Goal: Information Seeking & Learning: Learn about a topic

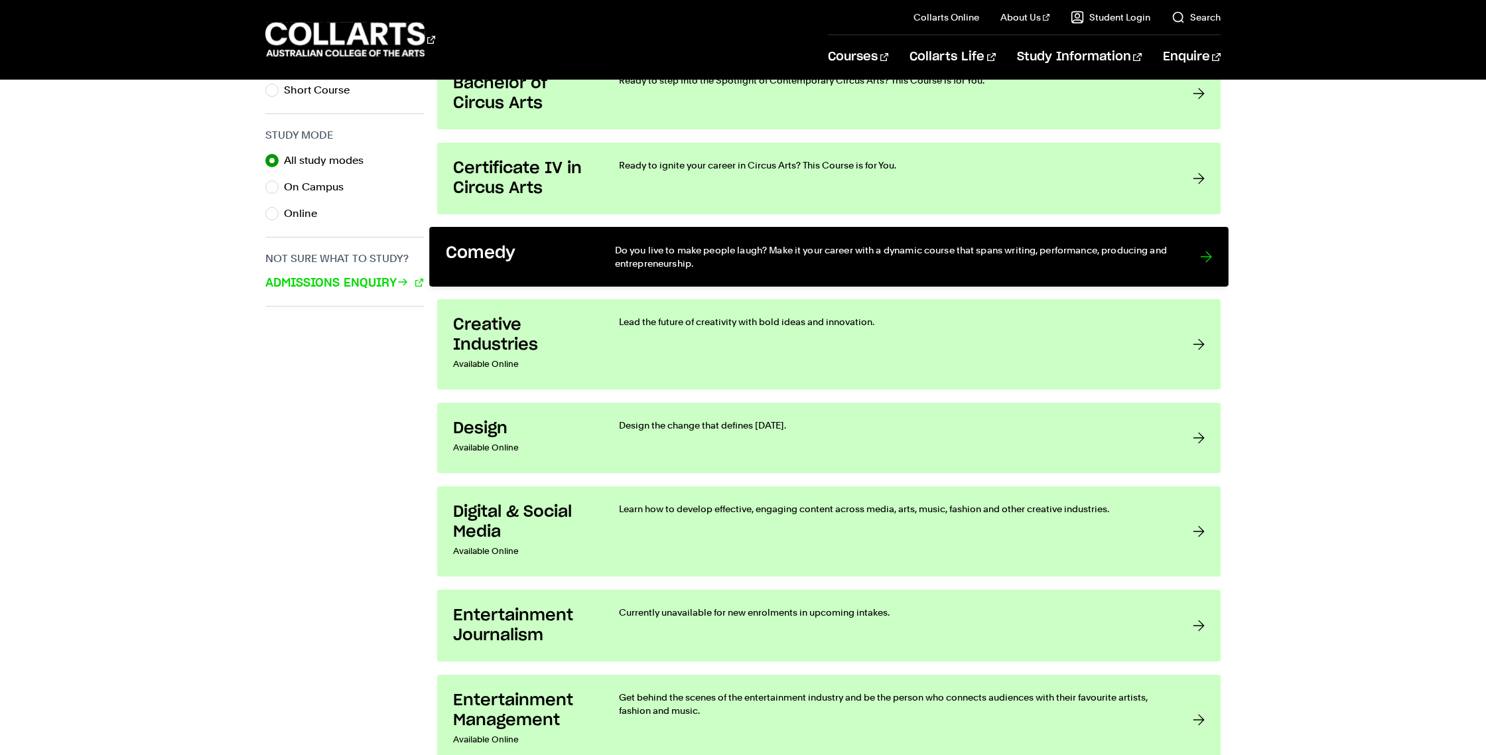
scroll to position [871, 0]
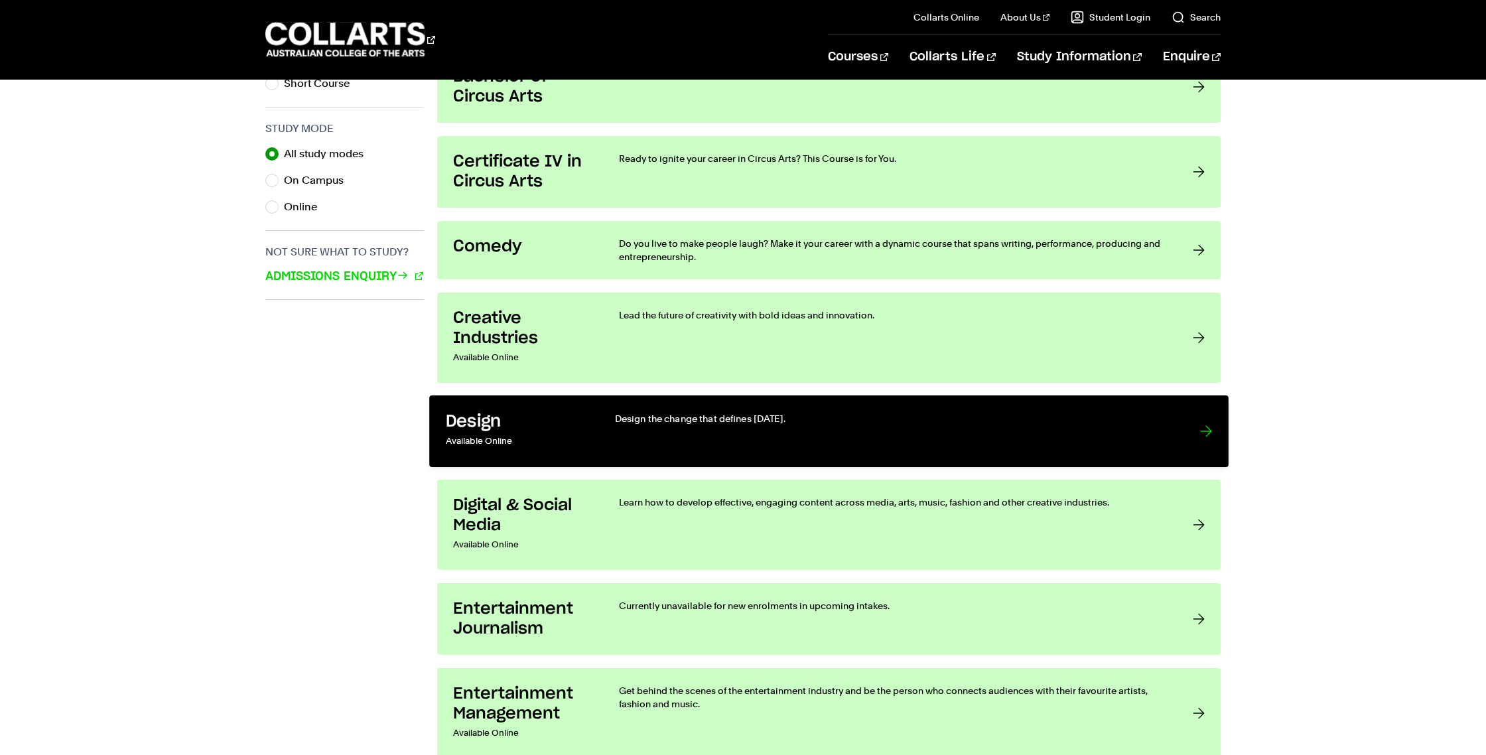
click at [1200, 432] on div at bounding box center [1206, 431] width 12 height 39
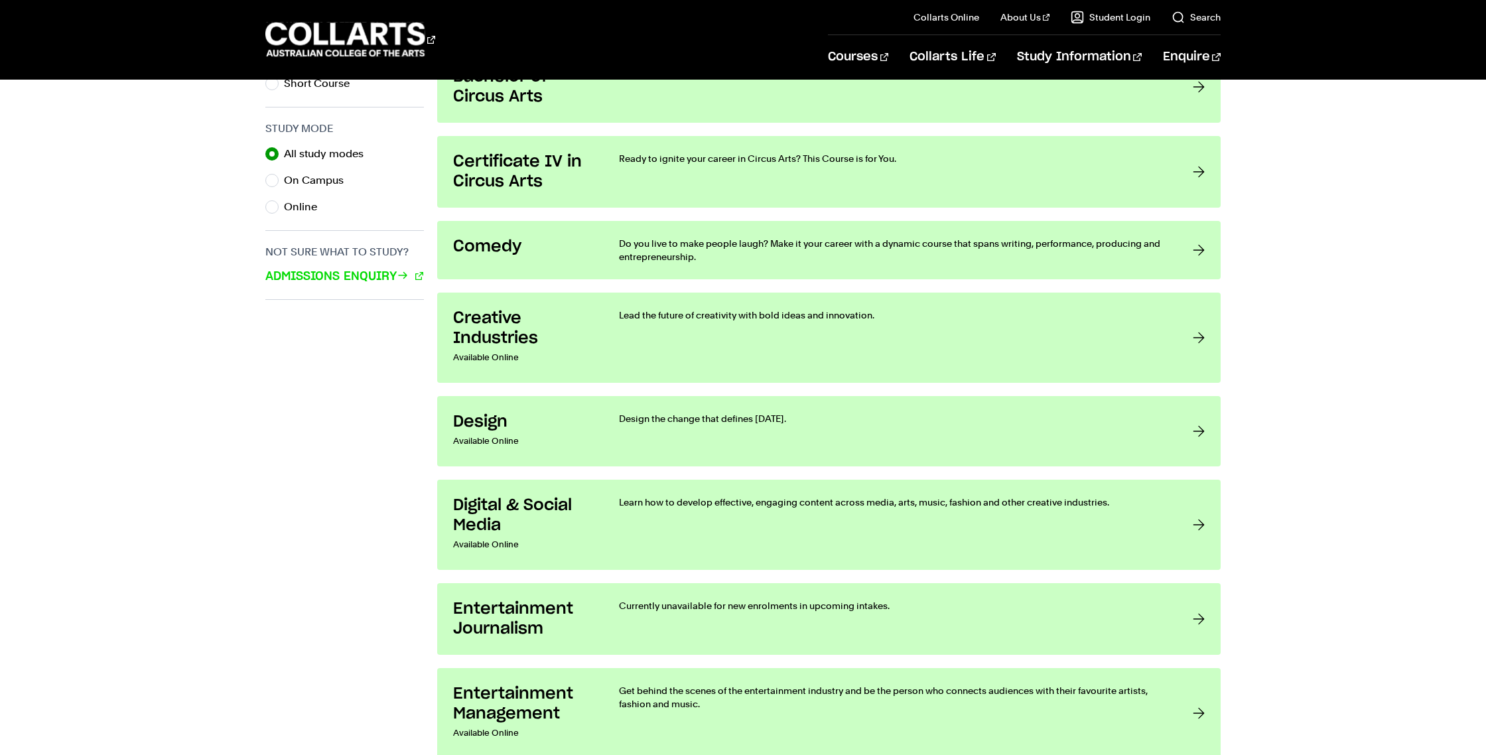
scroll to position [0, 0]
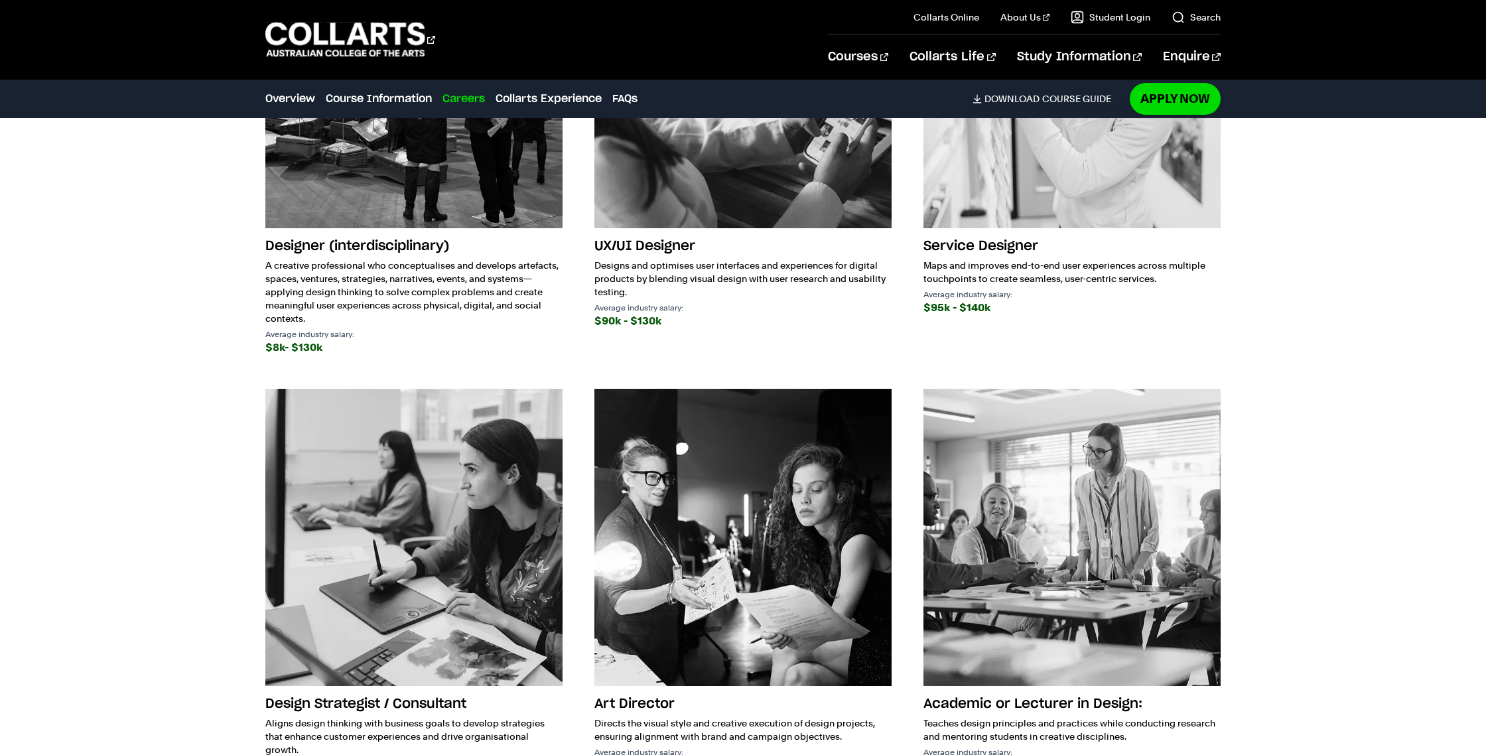
scroll to position [1506, 0]
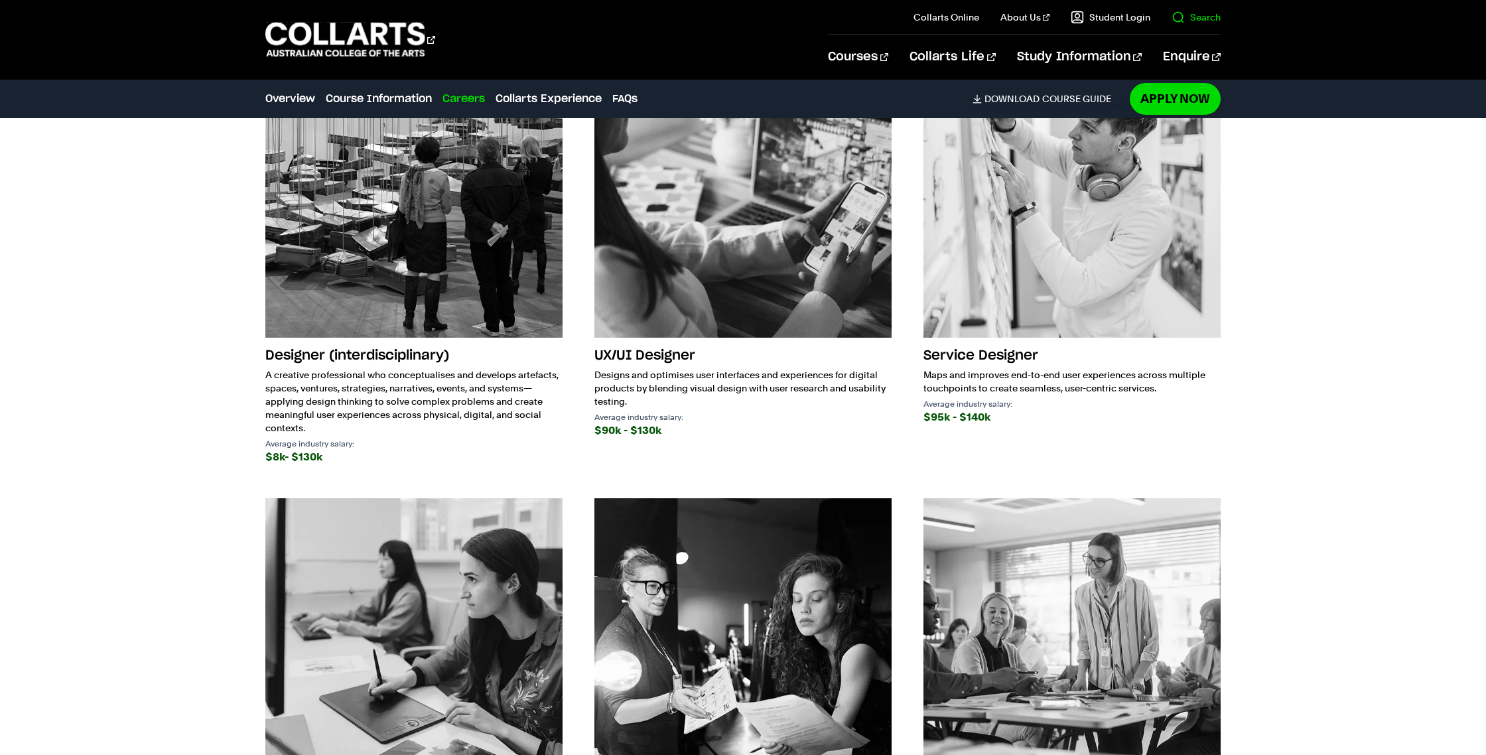
click at [1197, 15] on link "Search" at bounding box center [1195, 17] width 49 height 13
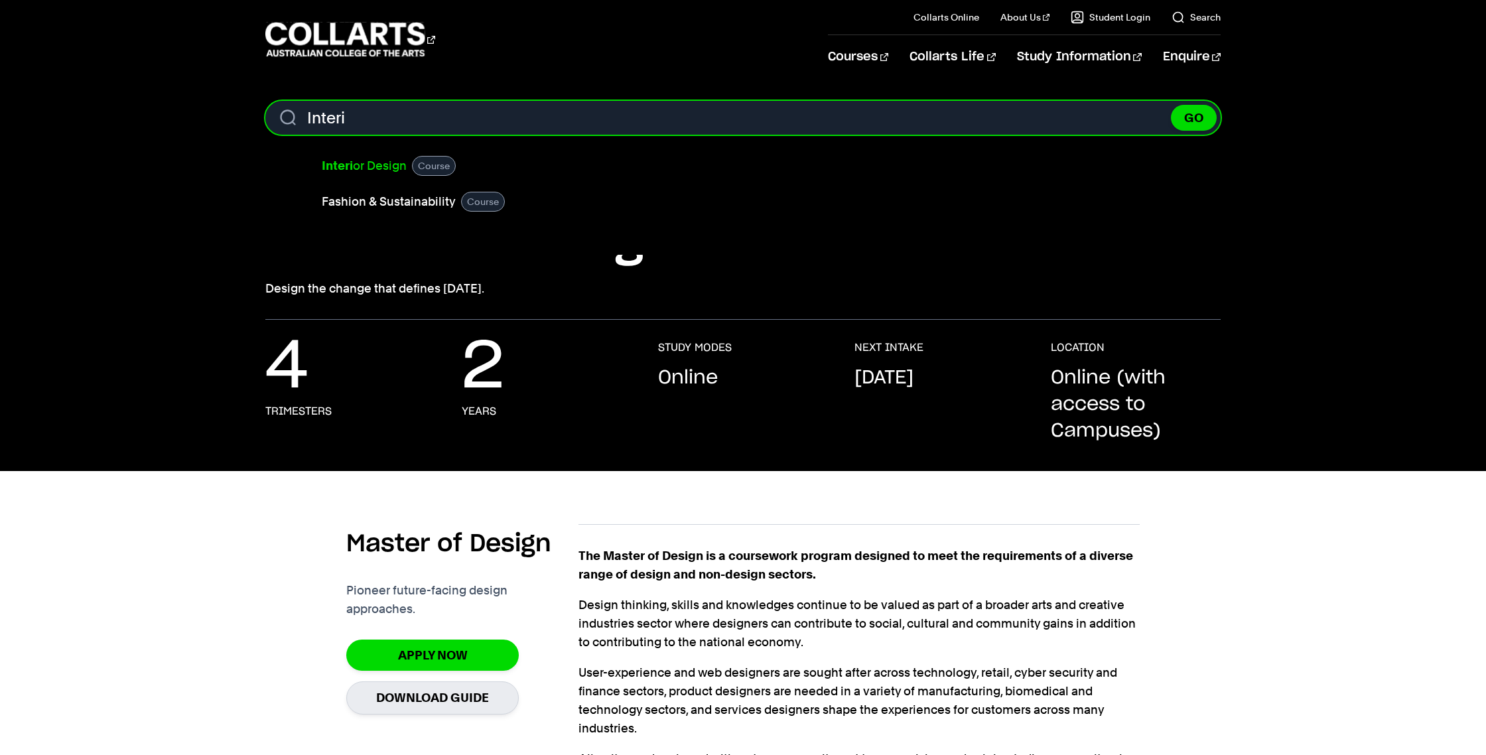
type input "Interi"
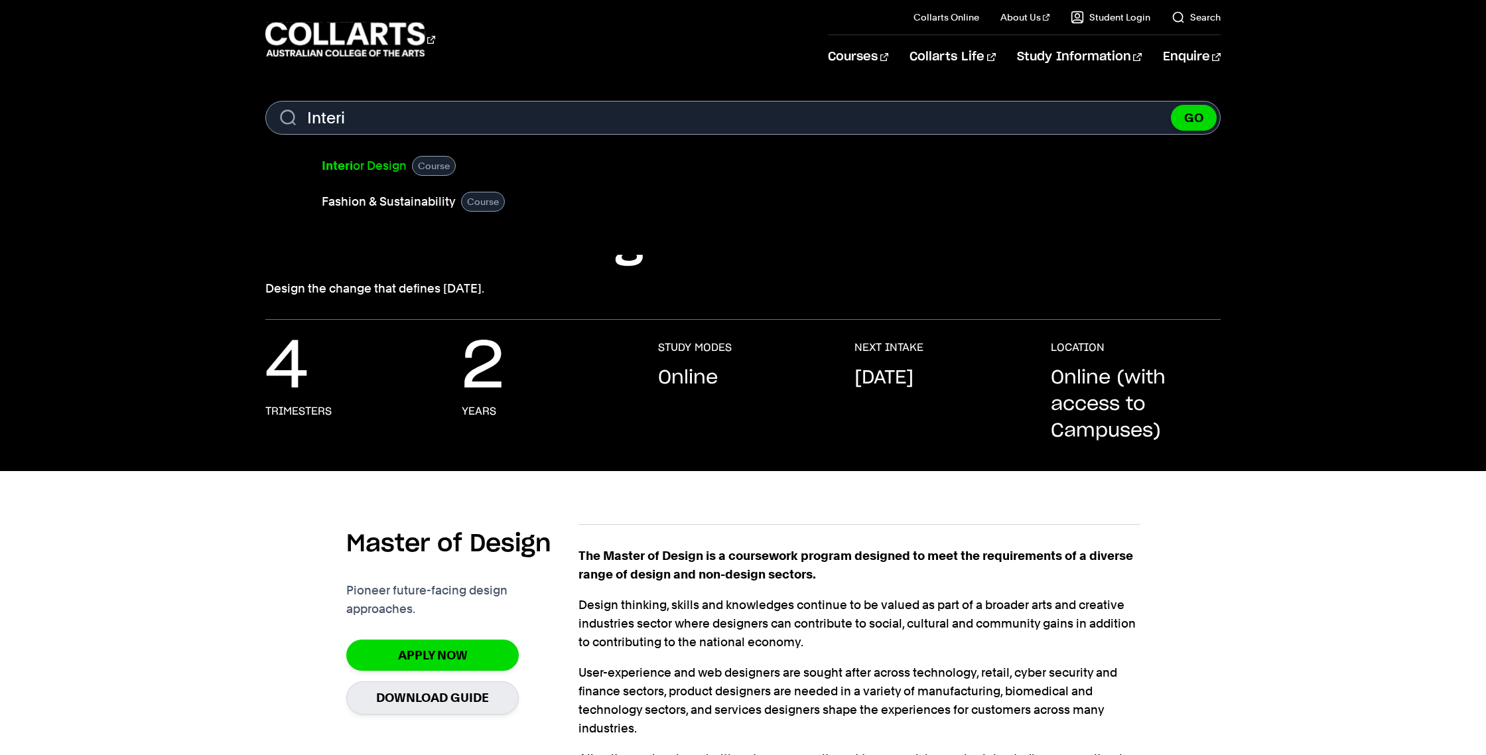
click at [356, 163] on link "Interi or Design" at bounding box center [364, 166] width 85 height 19
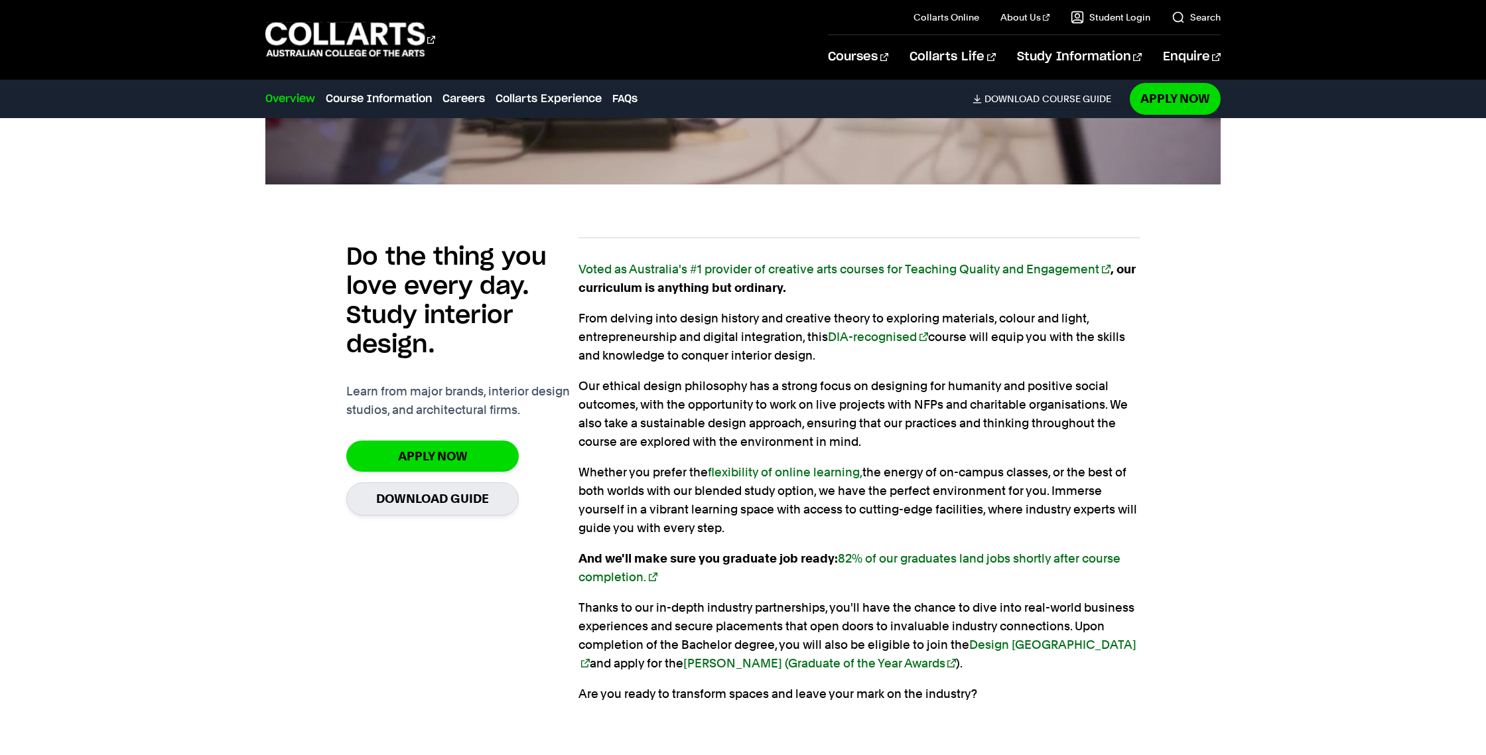
scroll to position [811, 0]
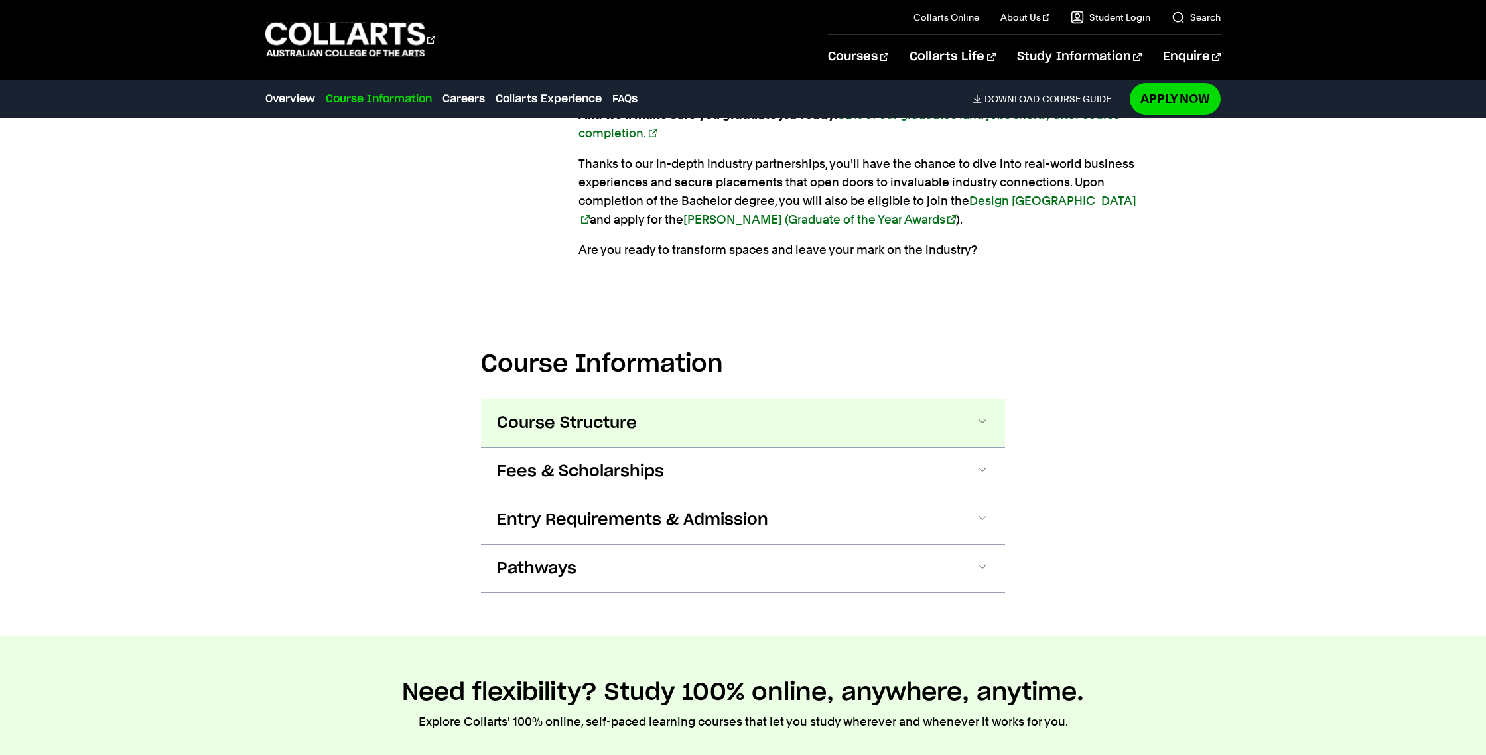
click at [992, 424] on button "Course Structure" at bounding box center [743, 423] width 524 height 48
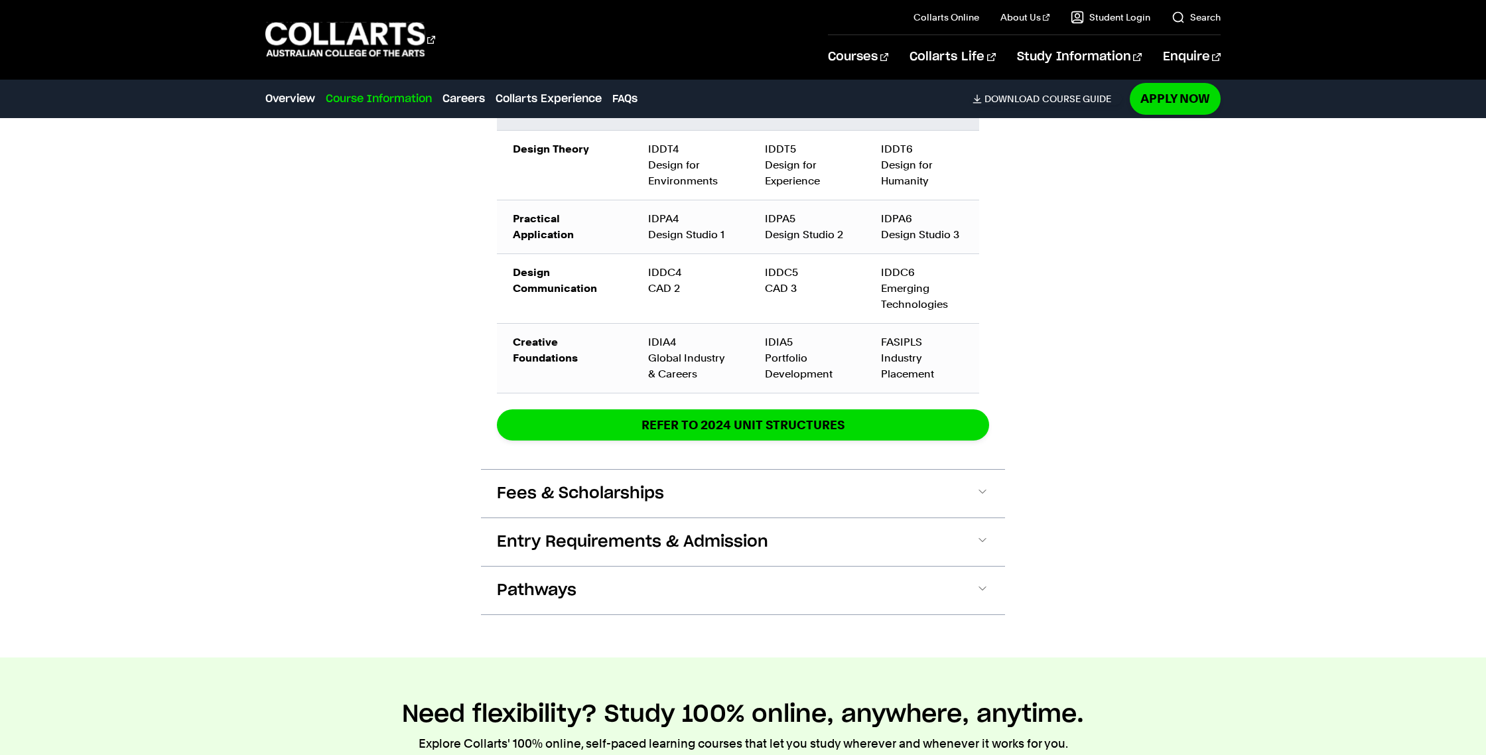
scroll to position [2094, 0]
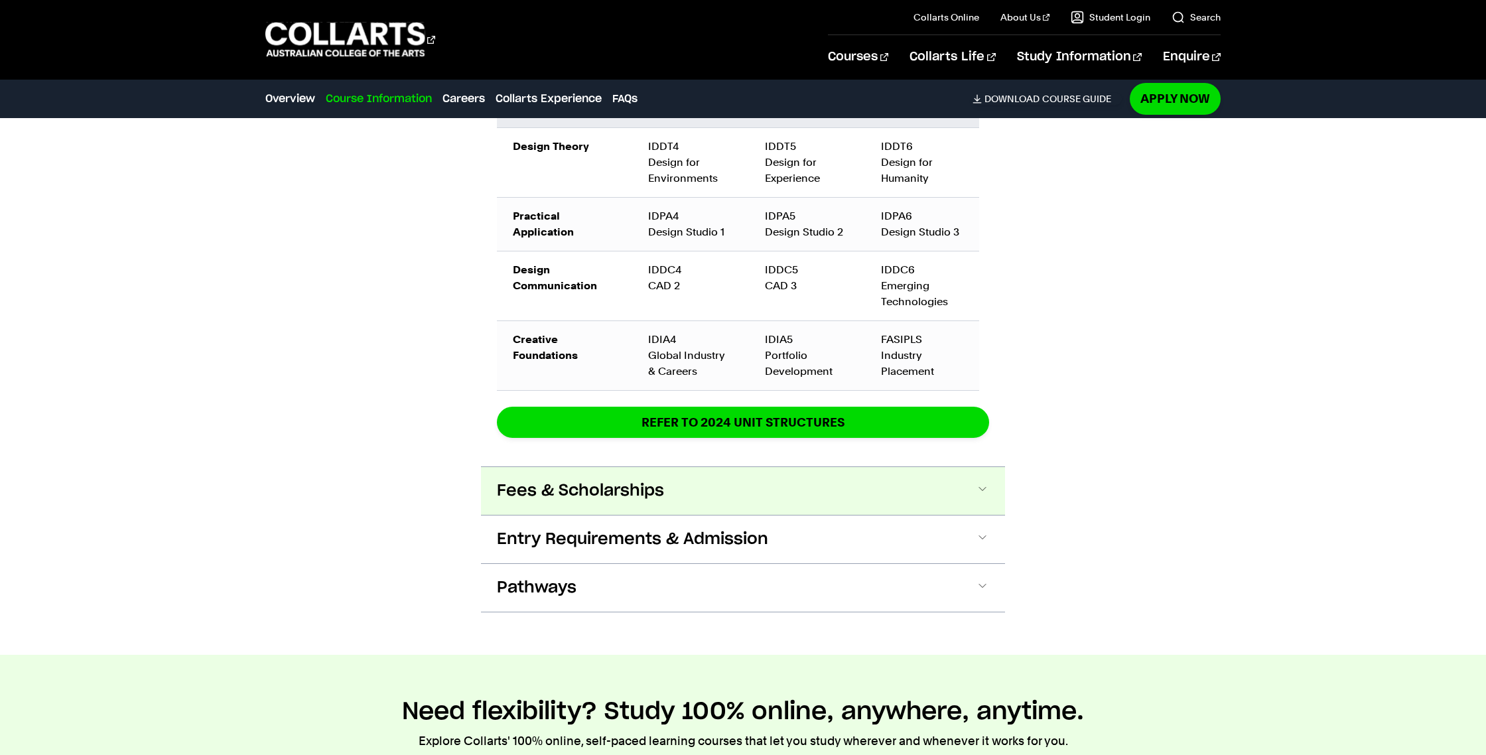
click at [970, 488] on button "Fees & Scholarships" at bounding box center [743, 491] width 524 height 48
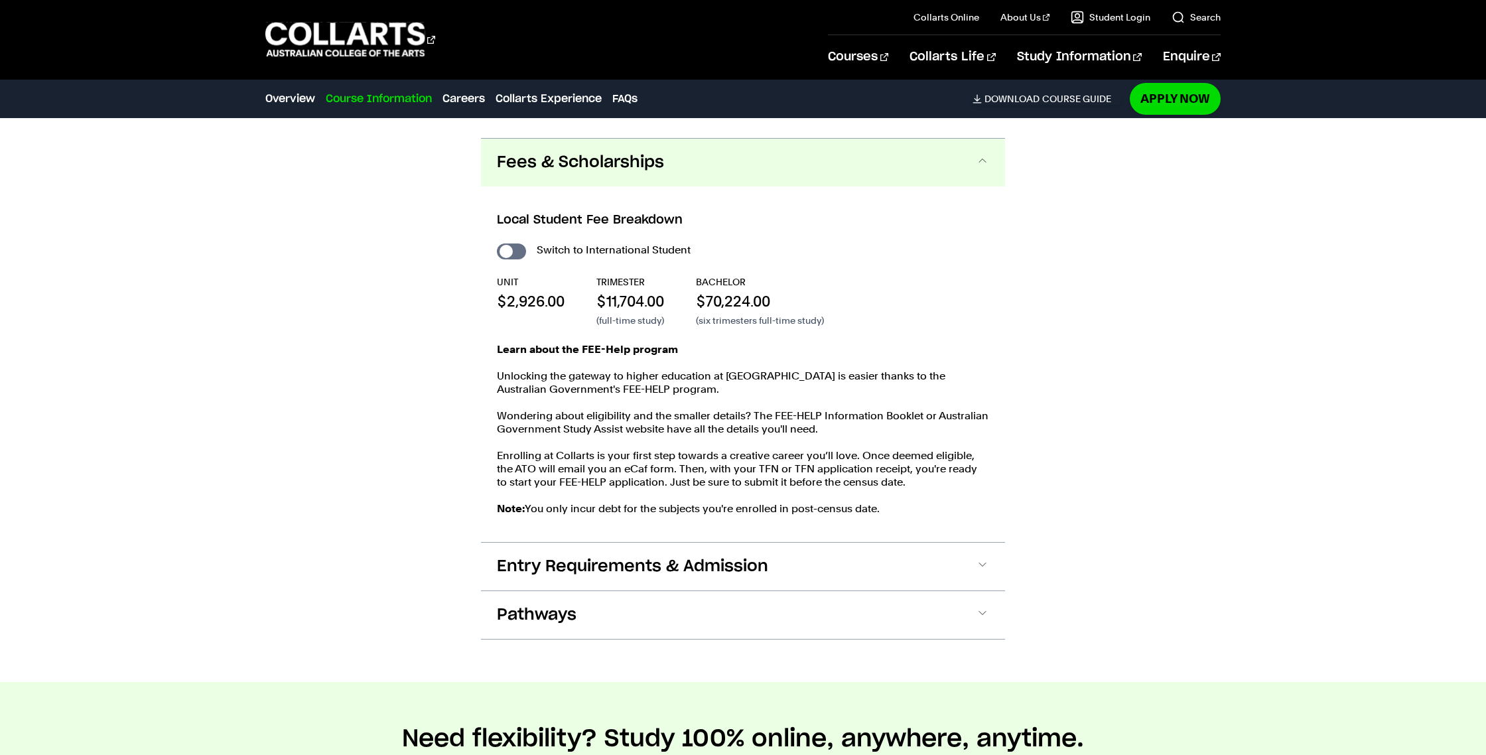
scroll to position [2441, 0]
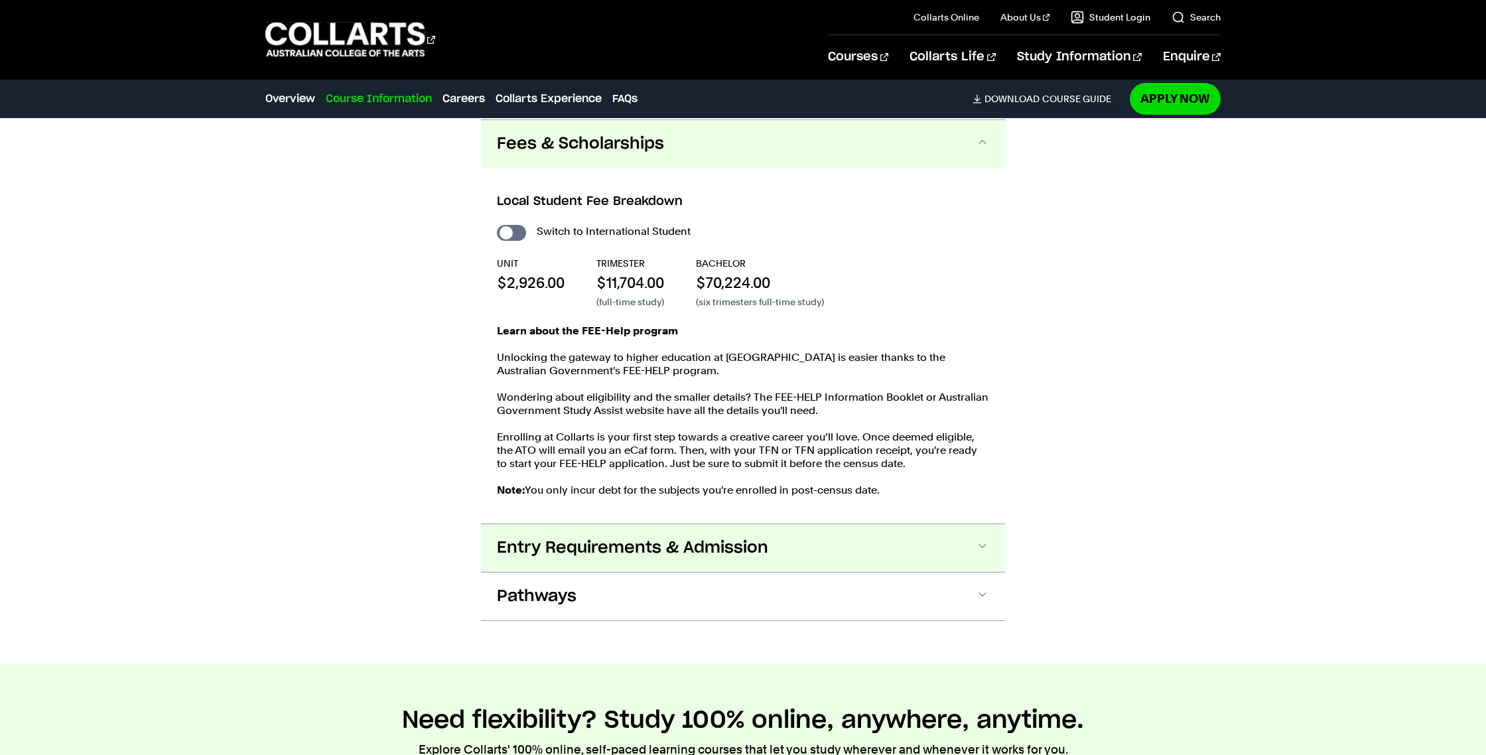
click at [980, 549] on span at bounding box center [982, 547] width 13 height 17
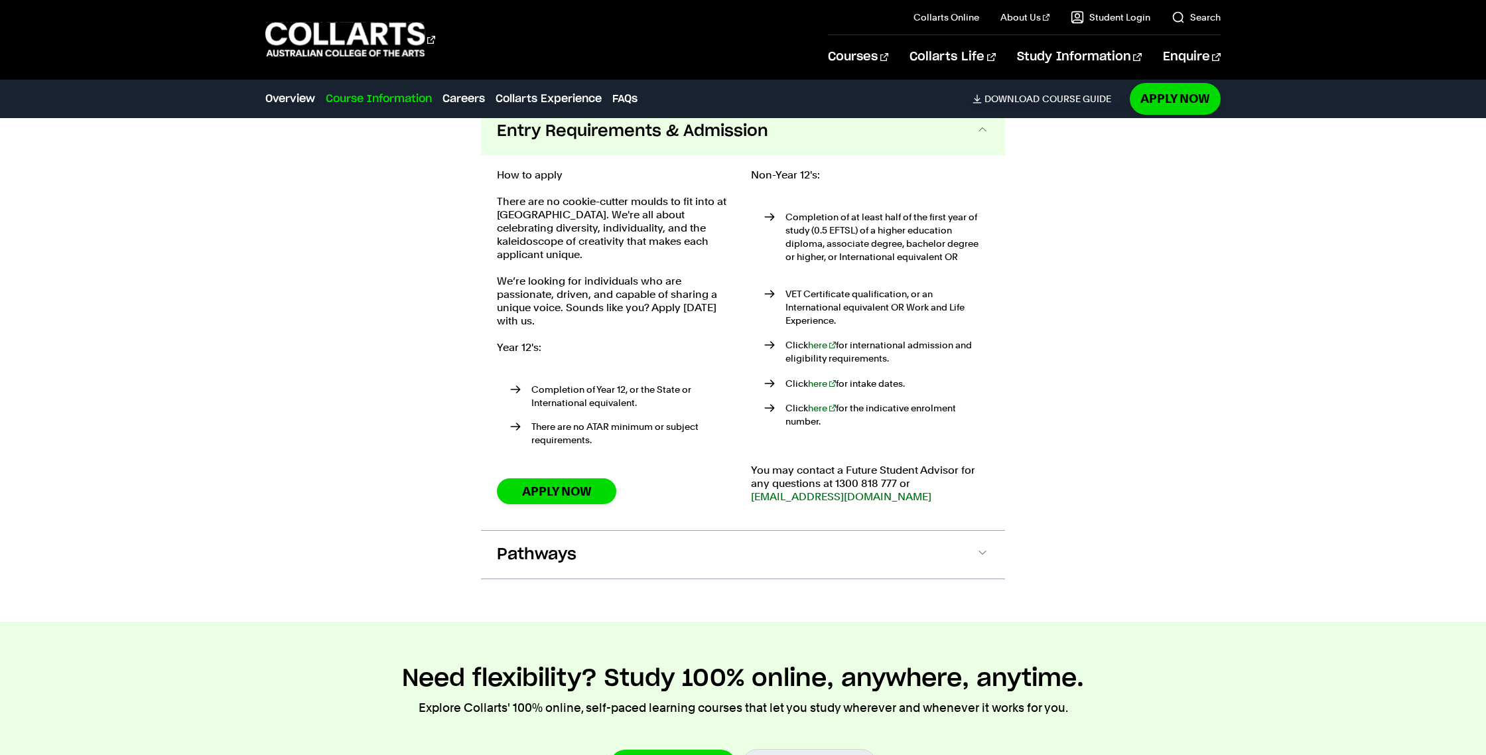
scroll to position [2874, 0]
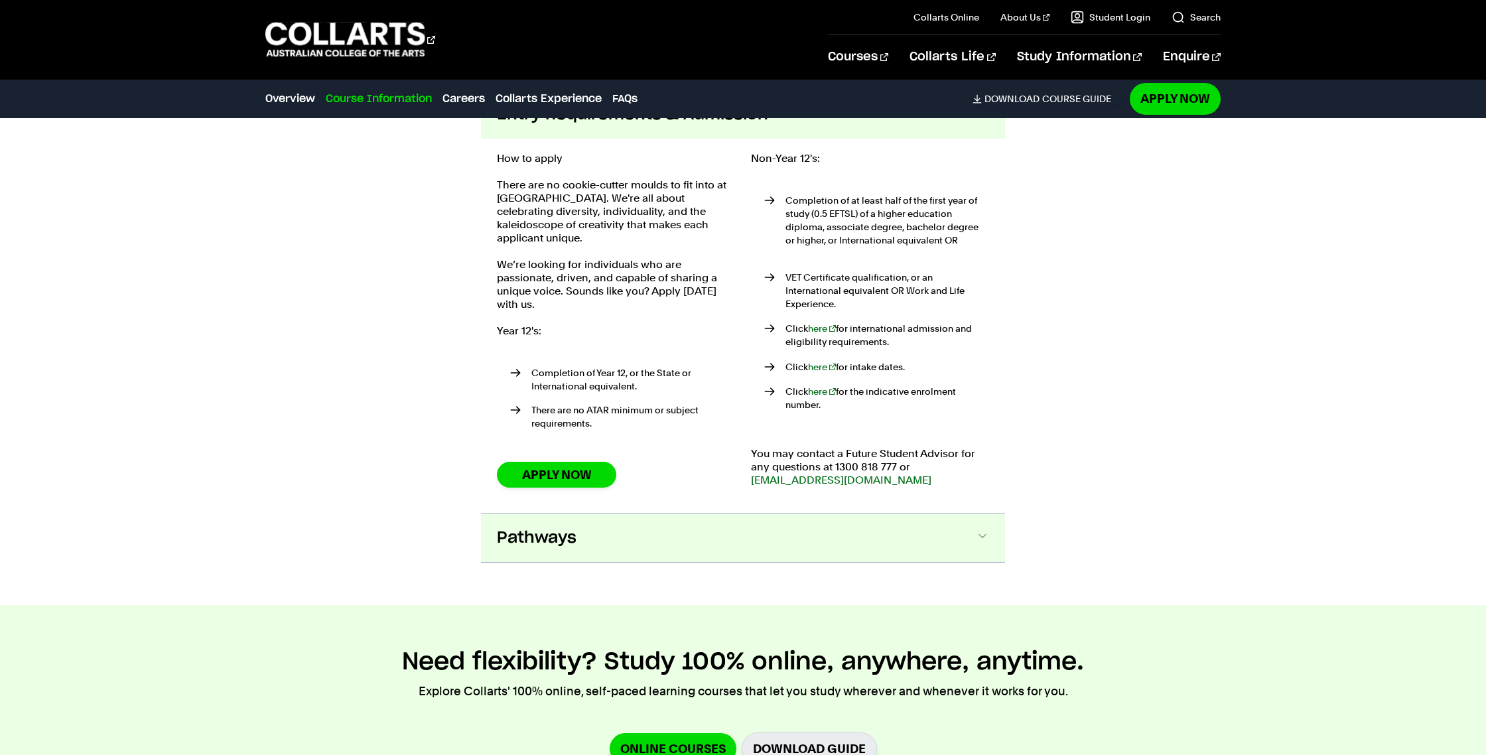
click at [980, 529] on span at bounding box center [982, 537] width 13 height 17
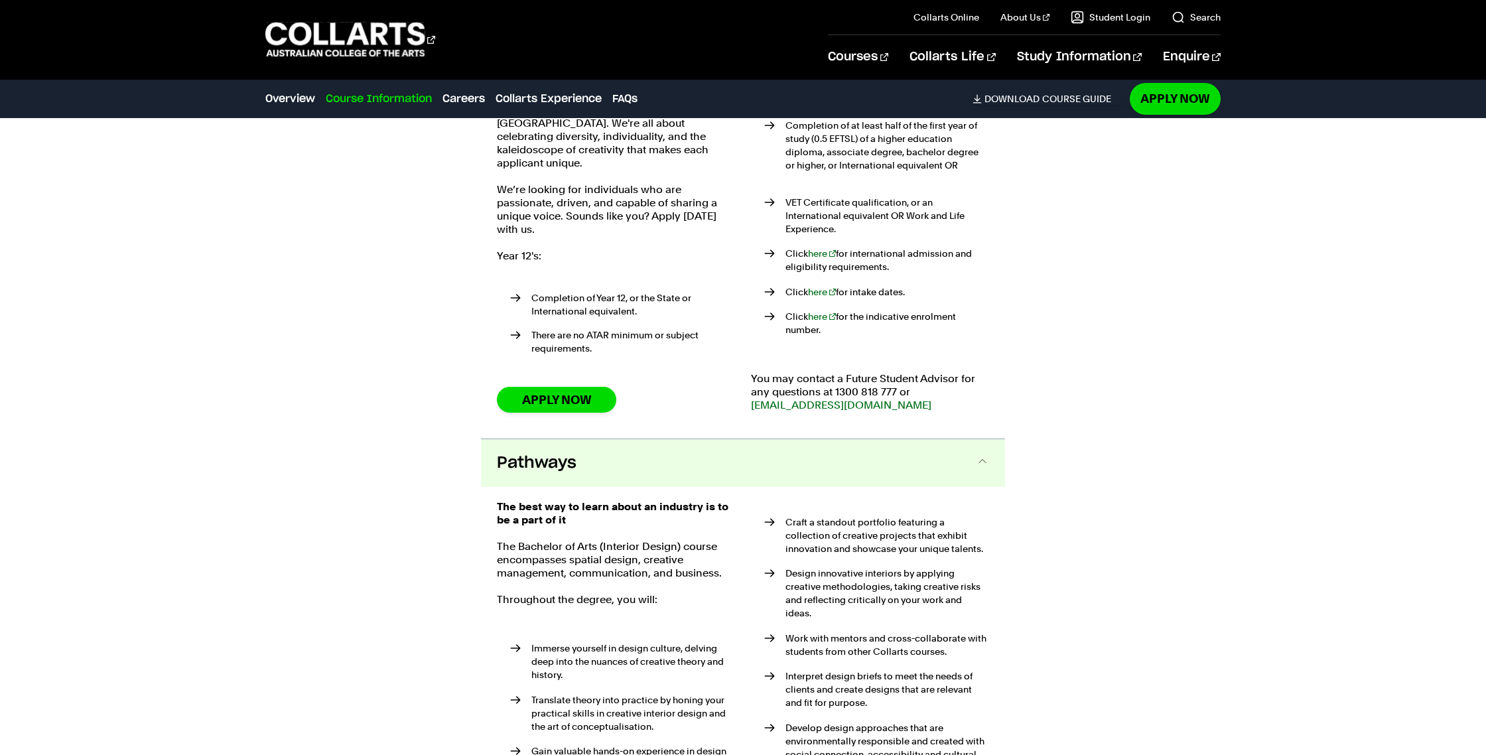
scroll to position [2887, 0]
